Goal: Transaction & Acquisition: Purchase product/service

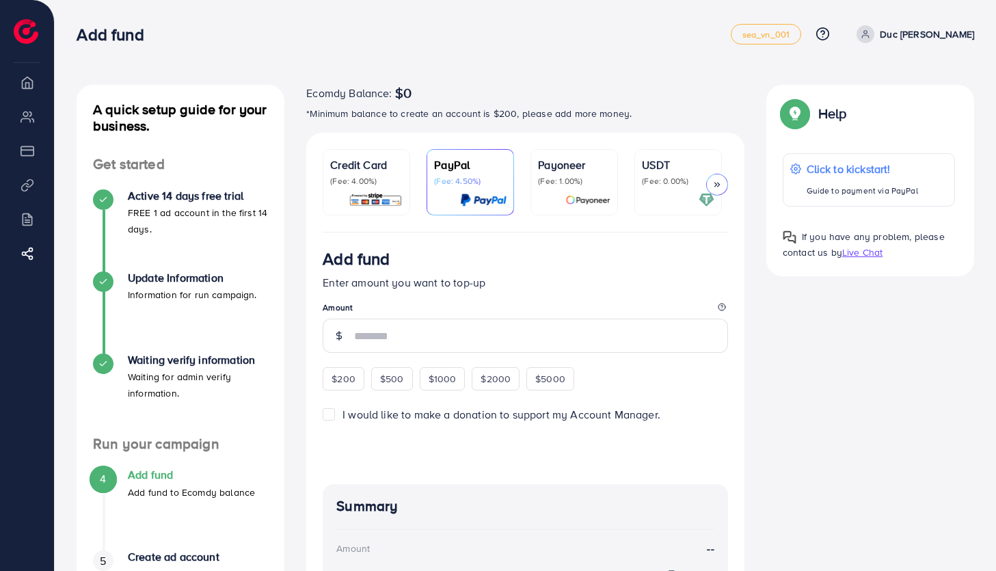
click at [16, 158] on li "Payment" at bounding box center [27, 150] width 54 height 27
click at [23, 41] on img at bounding box center [26, 31] width 25 height 25
click at [28, 90] on li "Overview" at bounding box center [27, 81] width 54 height 27
click at [26, 81] on li "Overview" at bounding box center [27, 81] width 54 height 27
drag, startPoint x: 18, startPoint y: 166, endPoint x: 24, endPoint y: 182, distance: 16.7
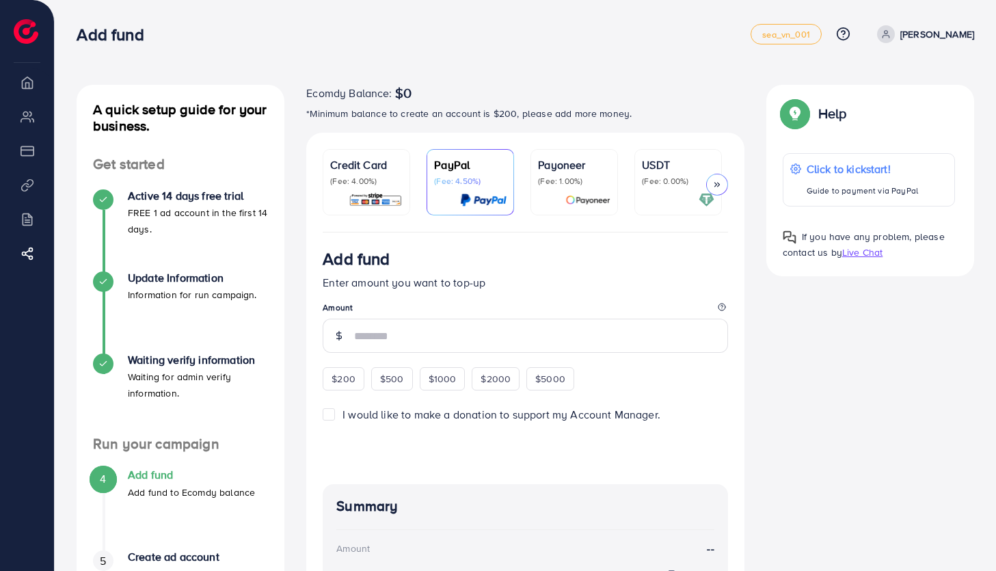
click at [23, 179] on ul "Overview My ad accounts Payment Product Links Billing Affiliate Program" at bounding box center [27, 178] width 54 height 220
click at [927, 38] on link "[PERSON_NAME]" at bounding box center [923, 34] width 103 height 18
click at [448, 65] on div "A quick setup guide for your business. Get started Active 14 days free trial FR…" at bounding box center [526, 402] width 942 height 805
drag, startPoint x: 348, startPoint y: 92, endPoint x: 456, endPoint y: 92, distance: 108.0
click at [434, 96] on div "Ecomdy Balance: $0" at bounding box center [525, 93] width 438 height 16
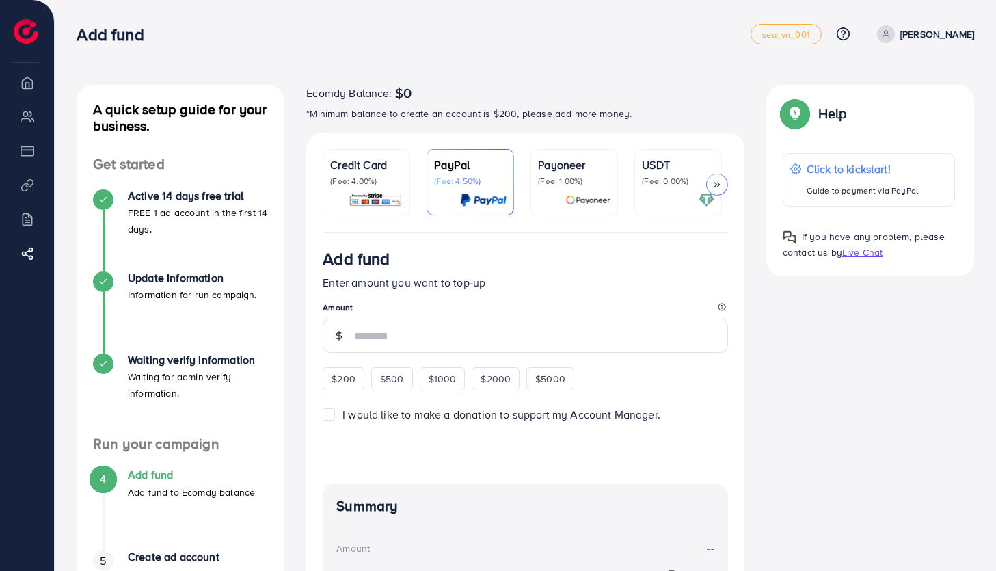
click at [594, 106] on p "*Minimum balance to create an account is $200, please add more money." at bounding box center [525, 113] width 438 height 16
click at [412, 103] on div "Ecomdy Balance: $0 *Minimum balance to create an account is $200, please add mo…" at bounding box center [525, 103] width 438 height 37
